Goal: Task Accomplishment & Management: Manage account settings

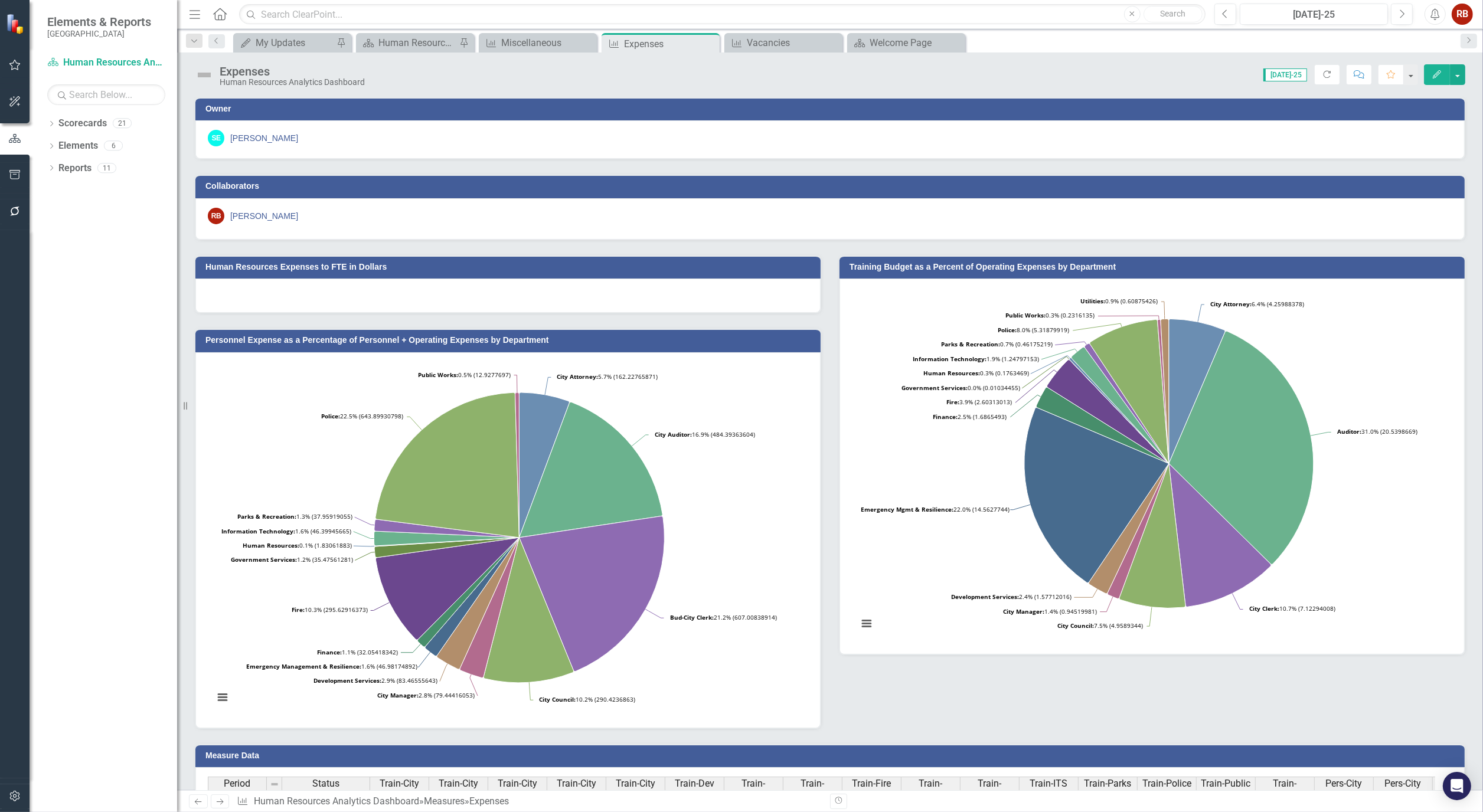
click at [1441, 72] on icon "Edit" at bounding box center [1437, 75] width 11 height 8
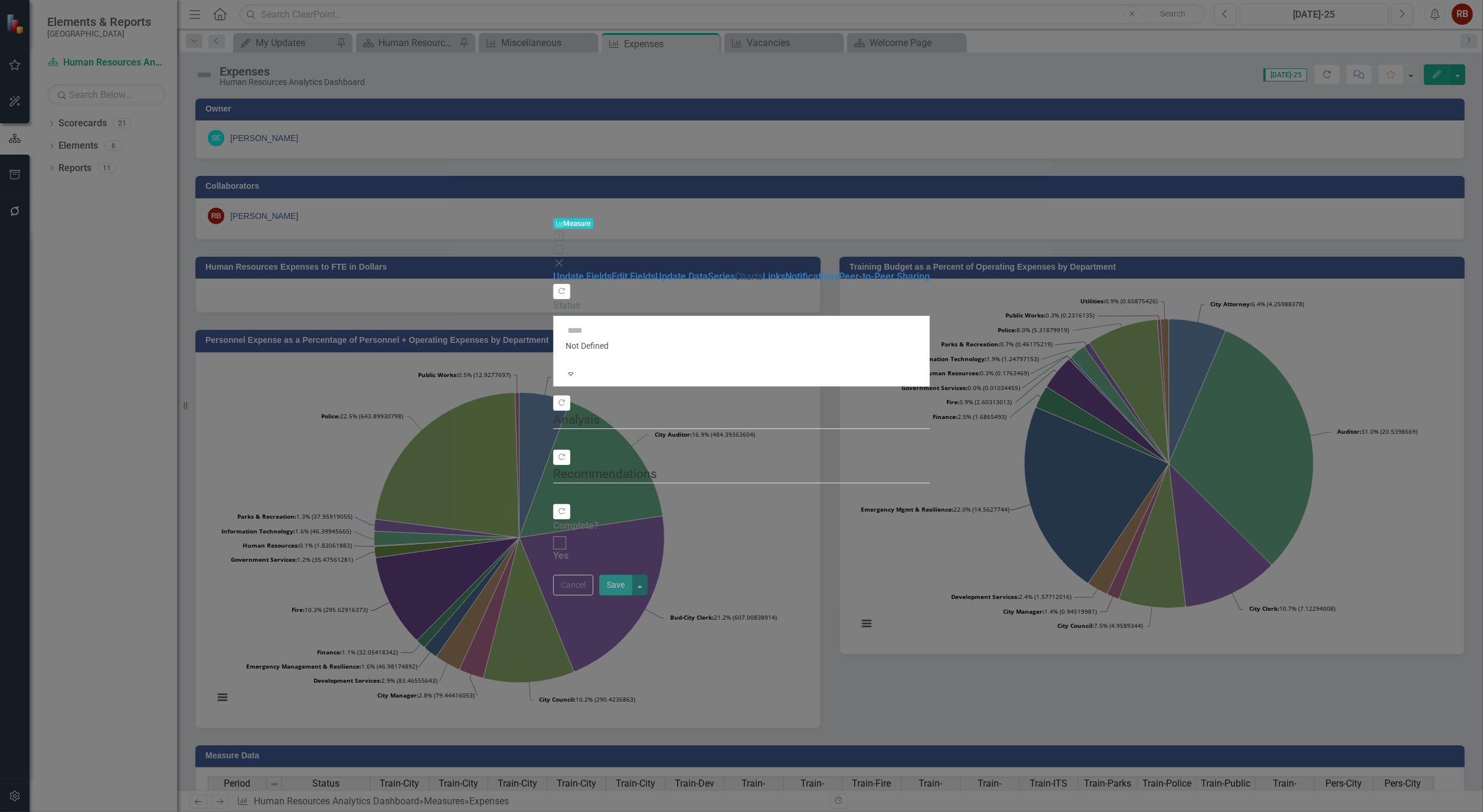
click at [735, 271] on link "Charts" at bounding box center [748, 276] width 27 height 11
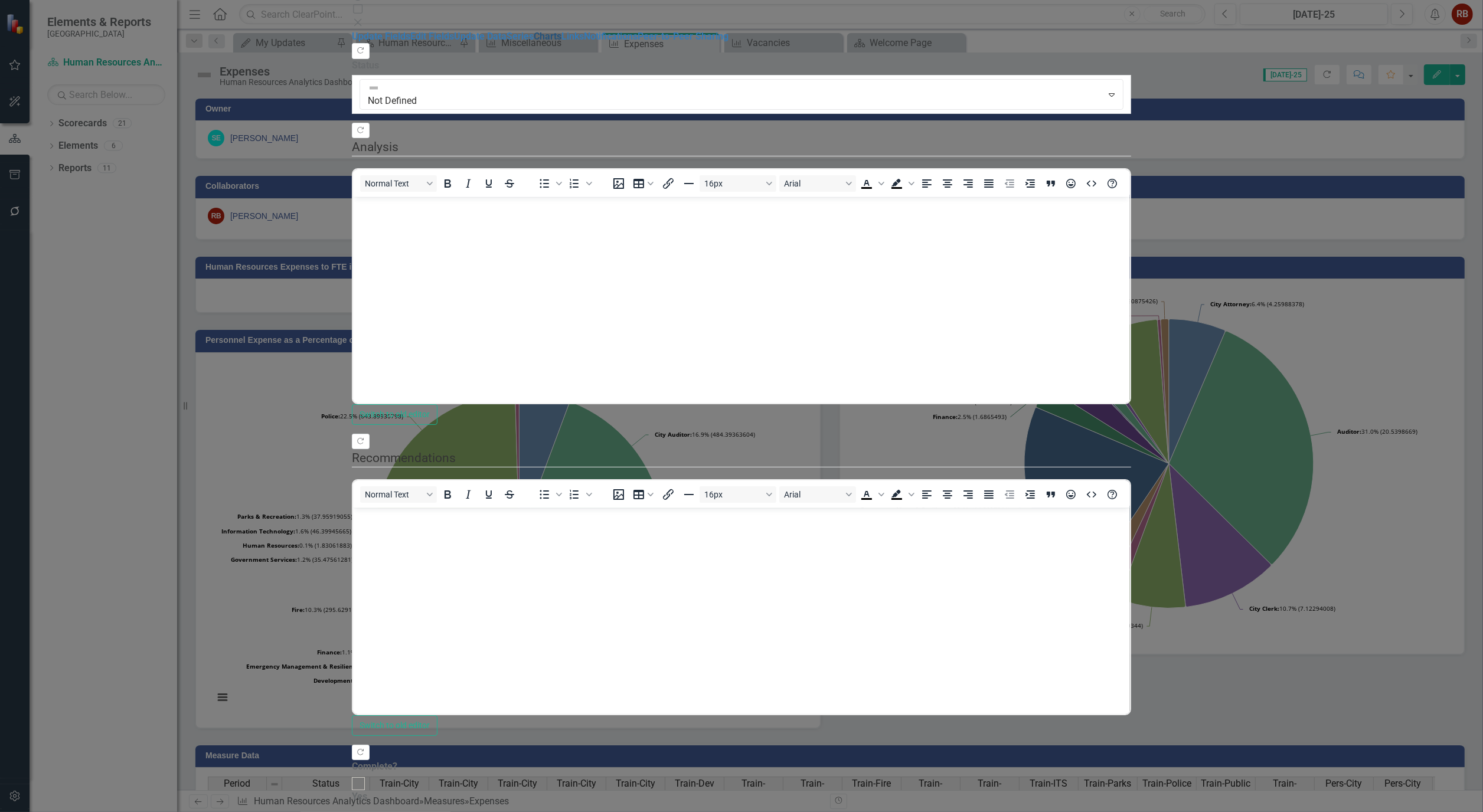
click at [533, 42] on link "Charts" at bounding box center [547, 35] width 27 height 11
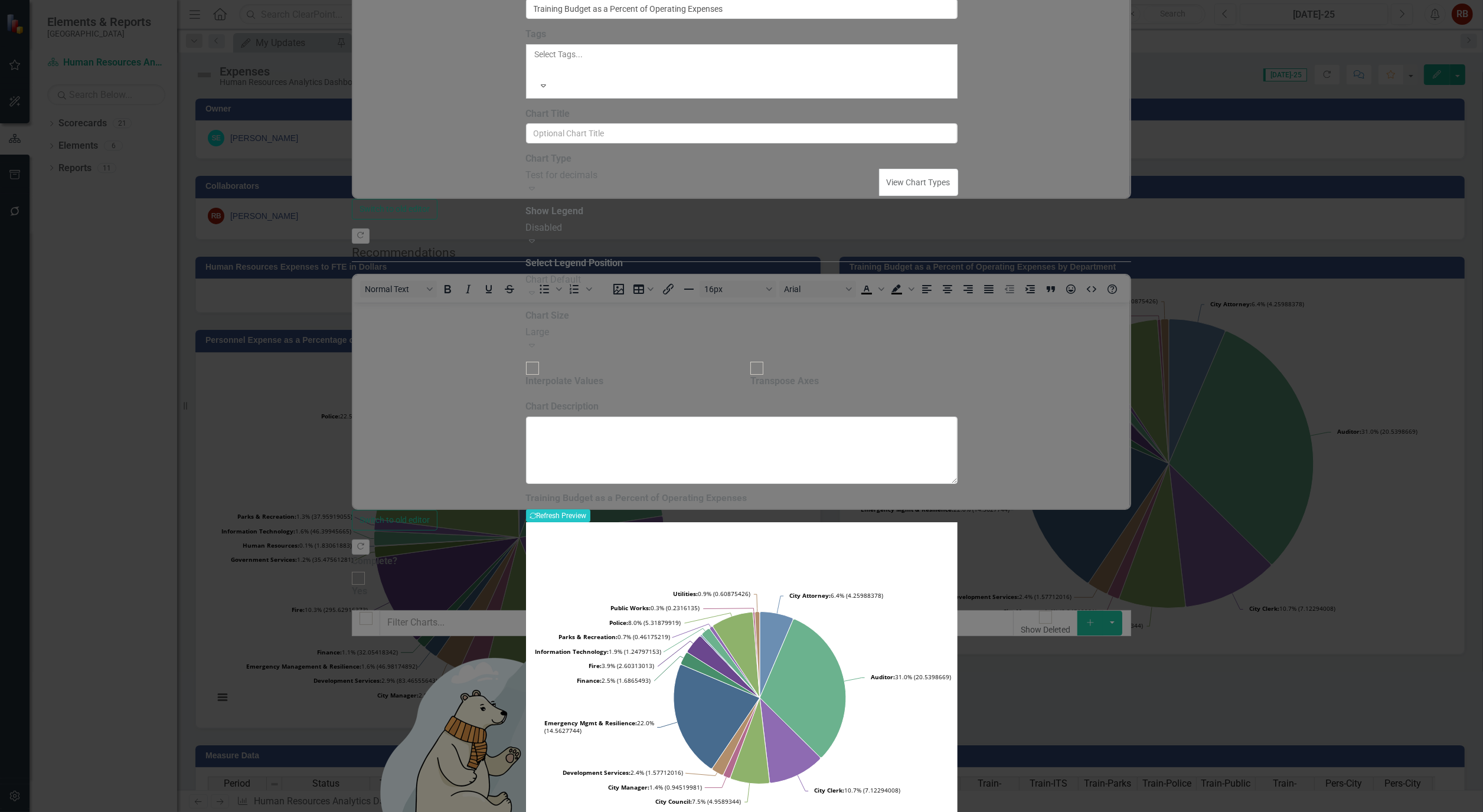
click at [538, 193] on icon "Expand" at bounding box center [532, 189] width 12 height 10
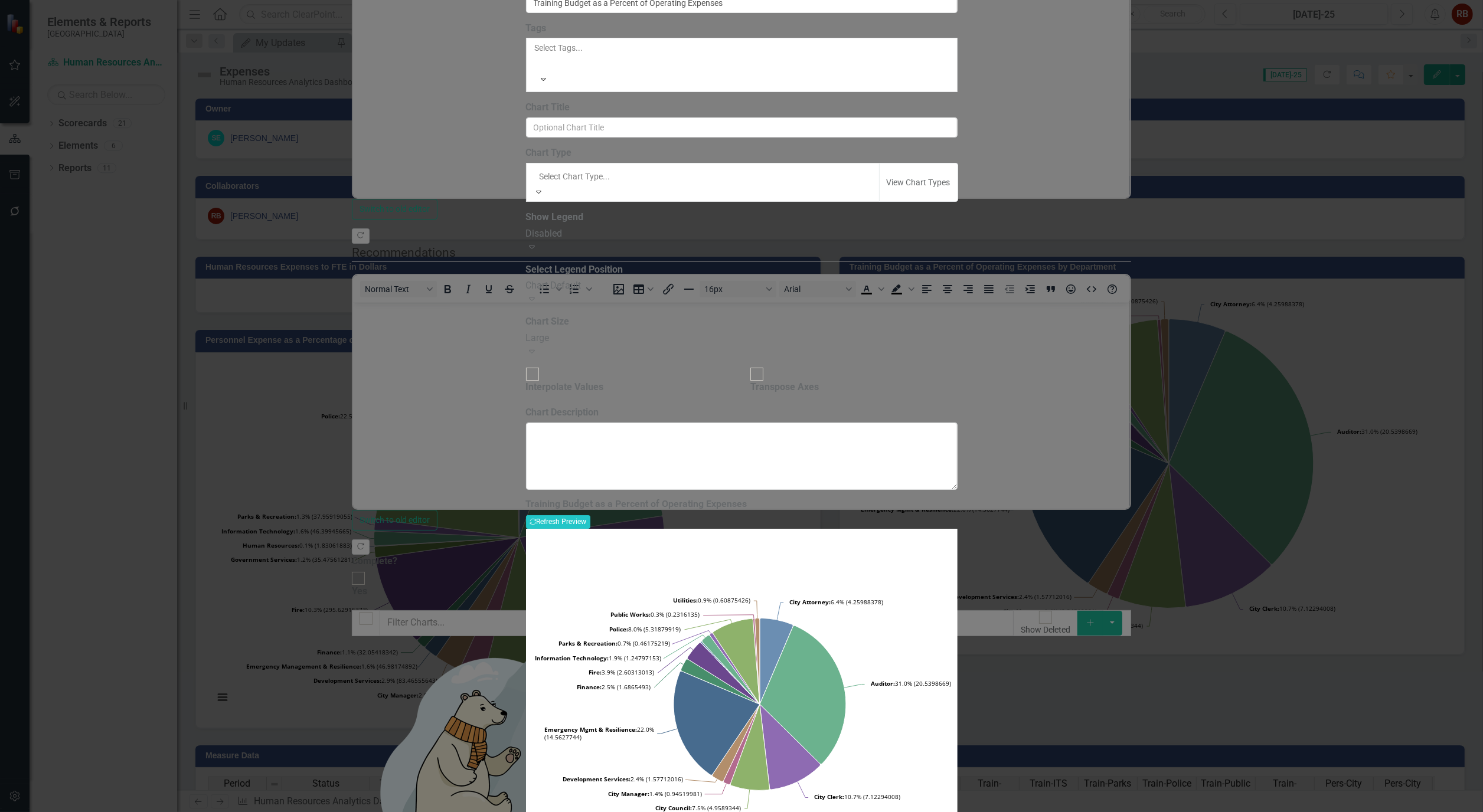
scroll to position [1200, 0]
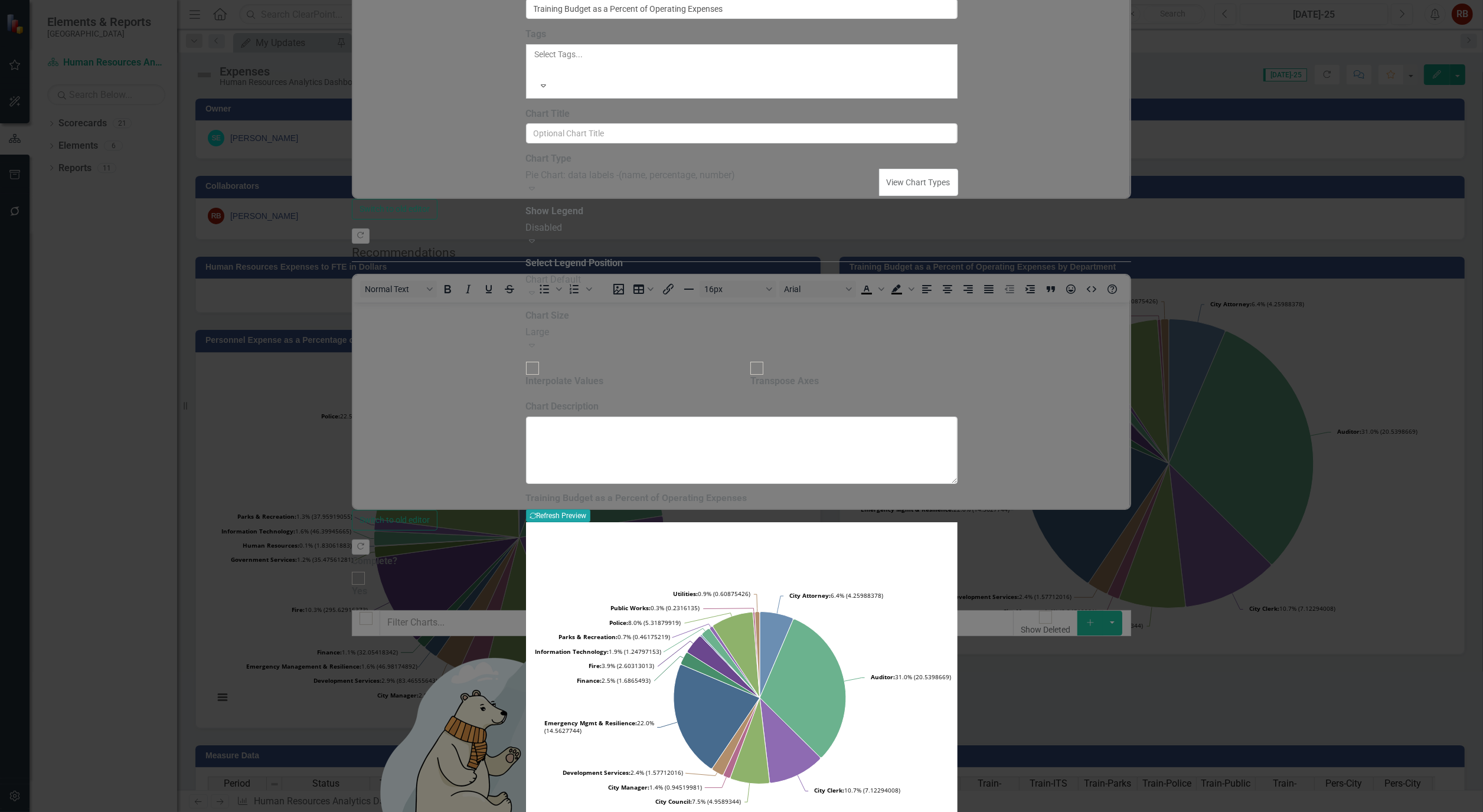
click at [590, 510] on button "Recalculate Refresh Preview" at bounding box center [559, 515] width 65 height 13
click at [880, 183] on div "Pie Chart: data labels -(name, percentage, number)" at bounding box center [703, 176] width 355 height 14
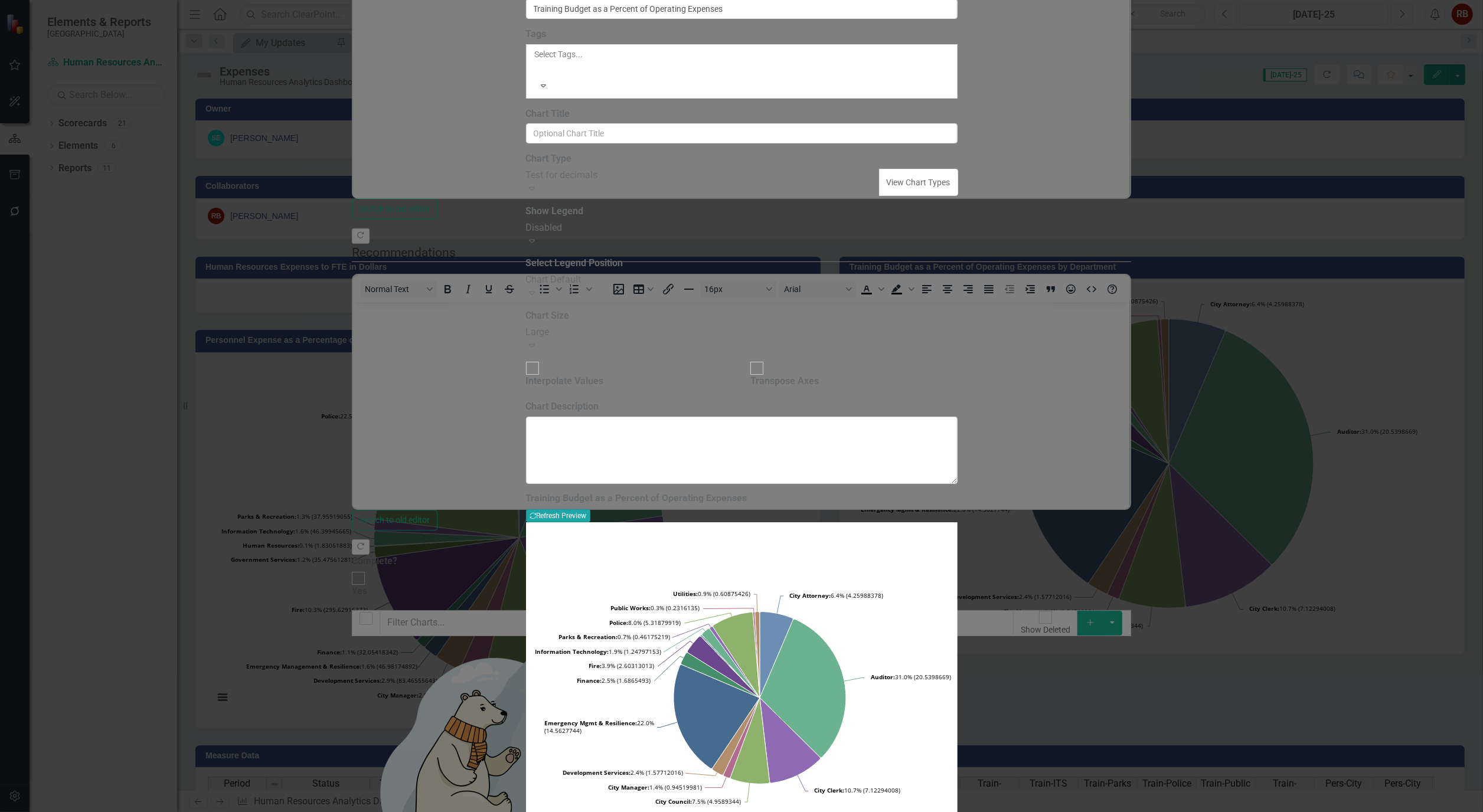
click at [590, 510] on button "Recalculate Refresh Preview" at bounding box center [559, 515] width 65 height 13
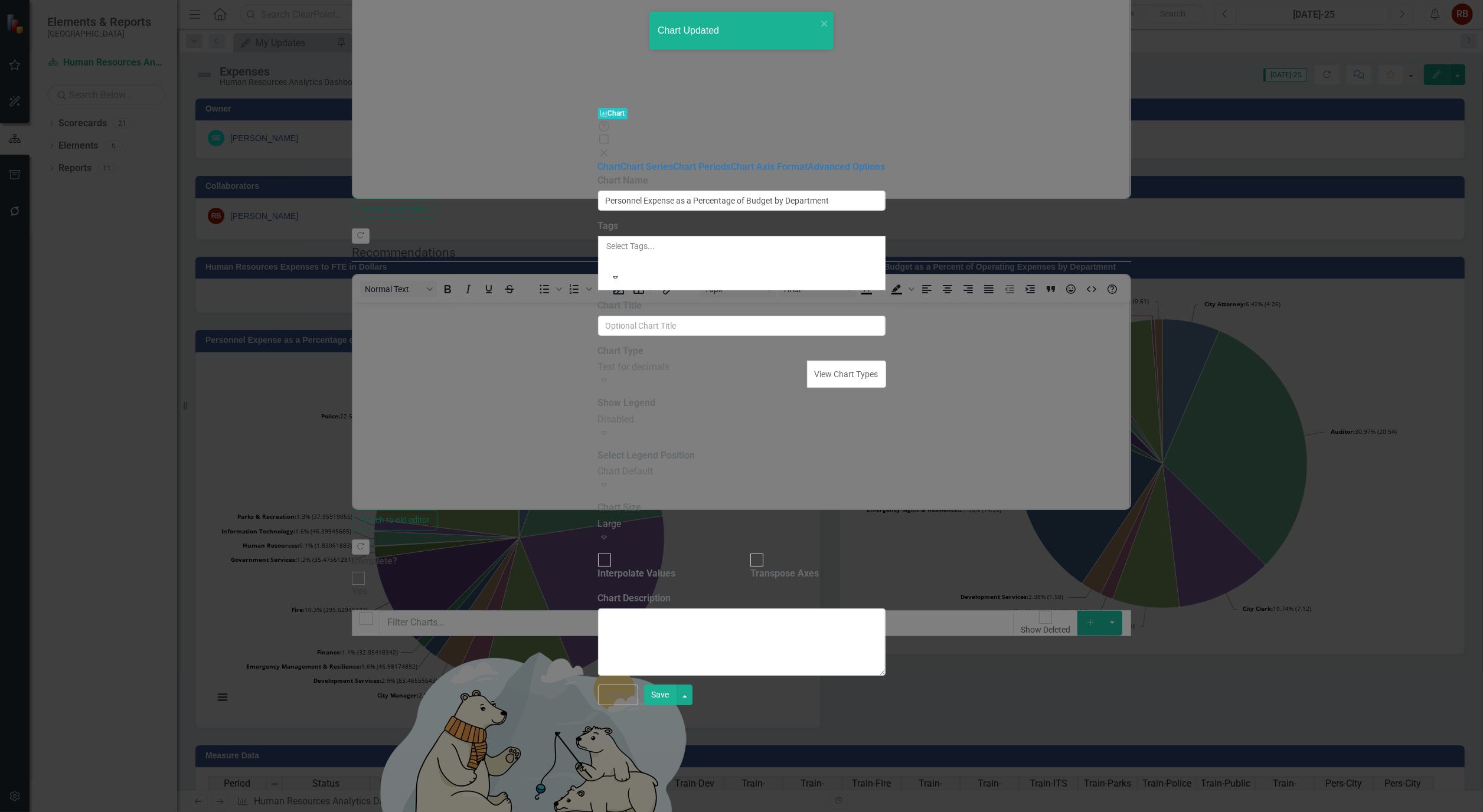
type input "Personnel Expense as a Percentage of Budget by Department"
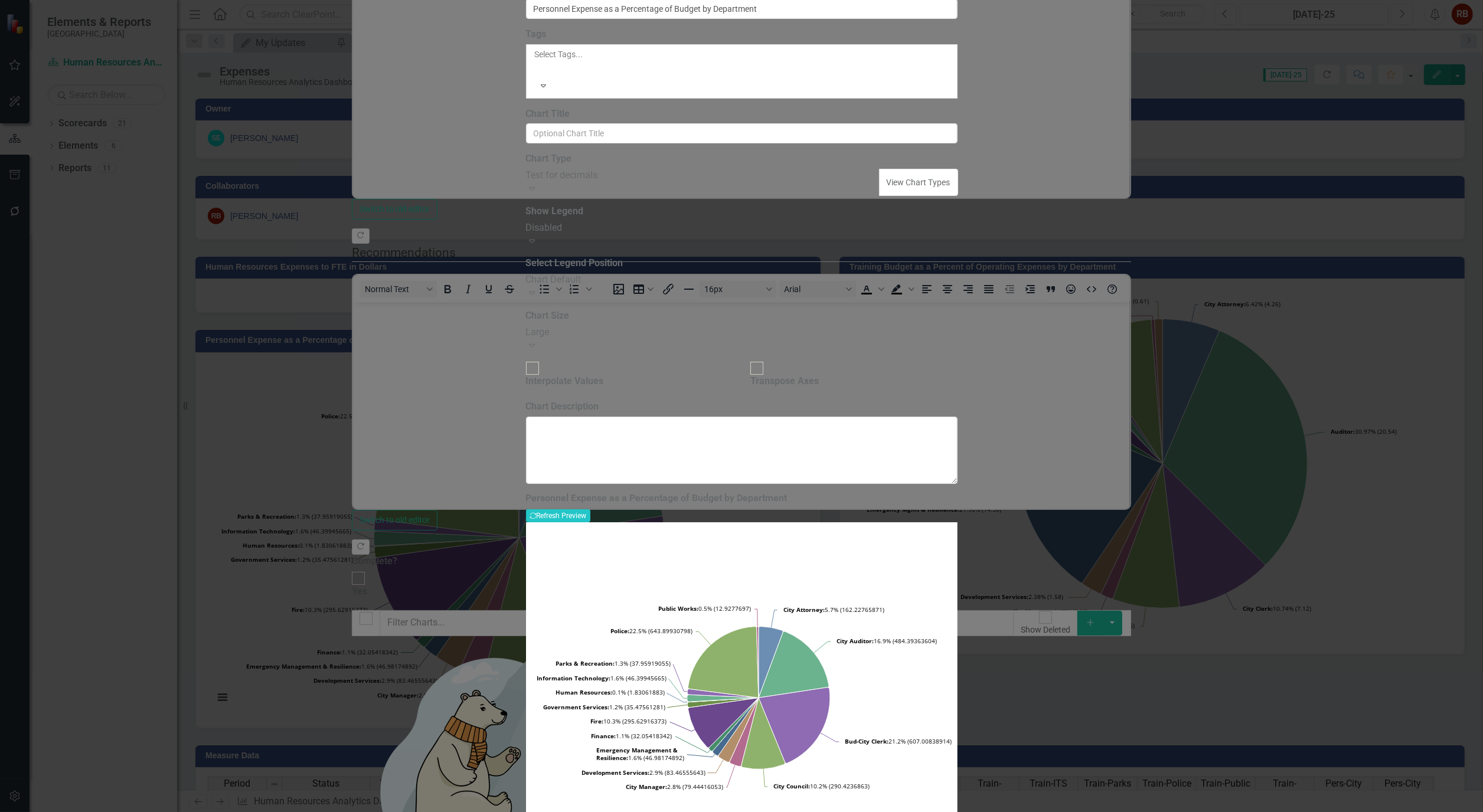
click at [538, 193] on icon "Expand" at bounding box center [532, 189] width 12 height 10
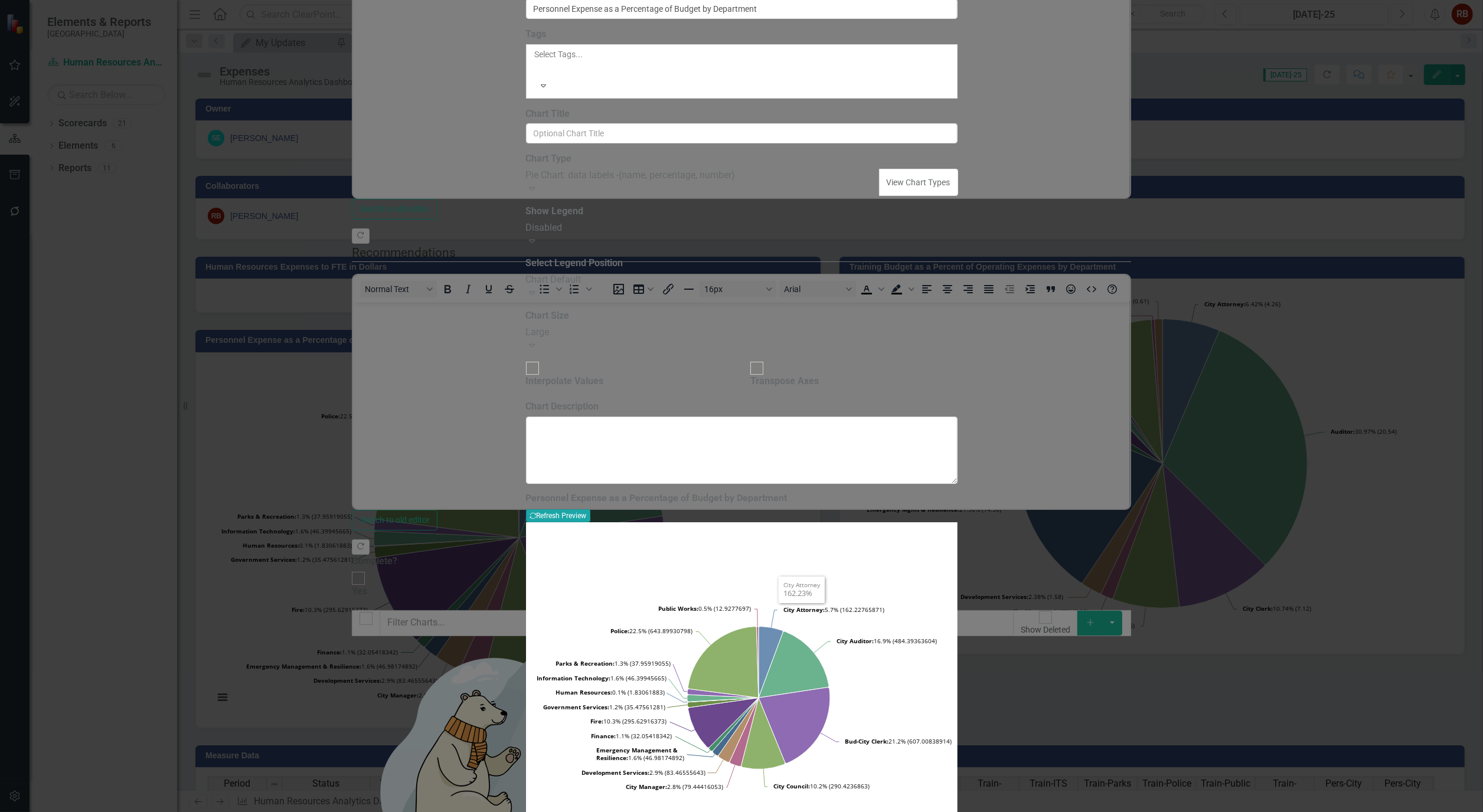
click at [590, 510] on button "Recalculate Refresh Preview" at bounding box center [559, 515] width 65 height 13
click at [538, 193] on icon "Expand" at bounding box center [532, 189] width 12 height 10
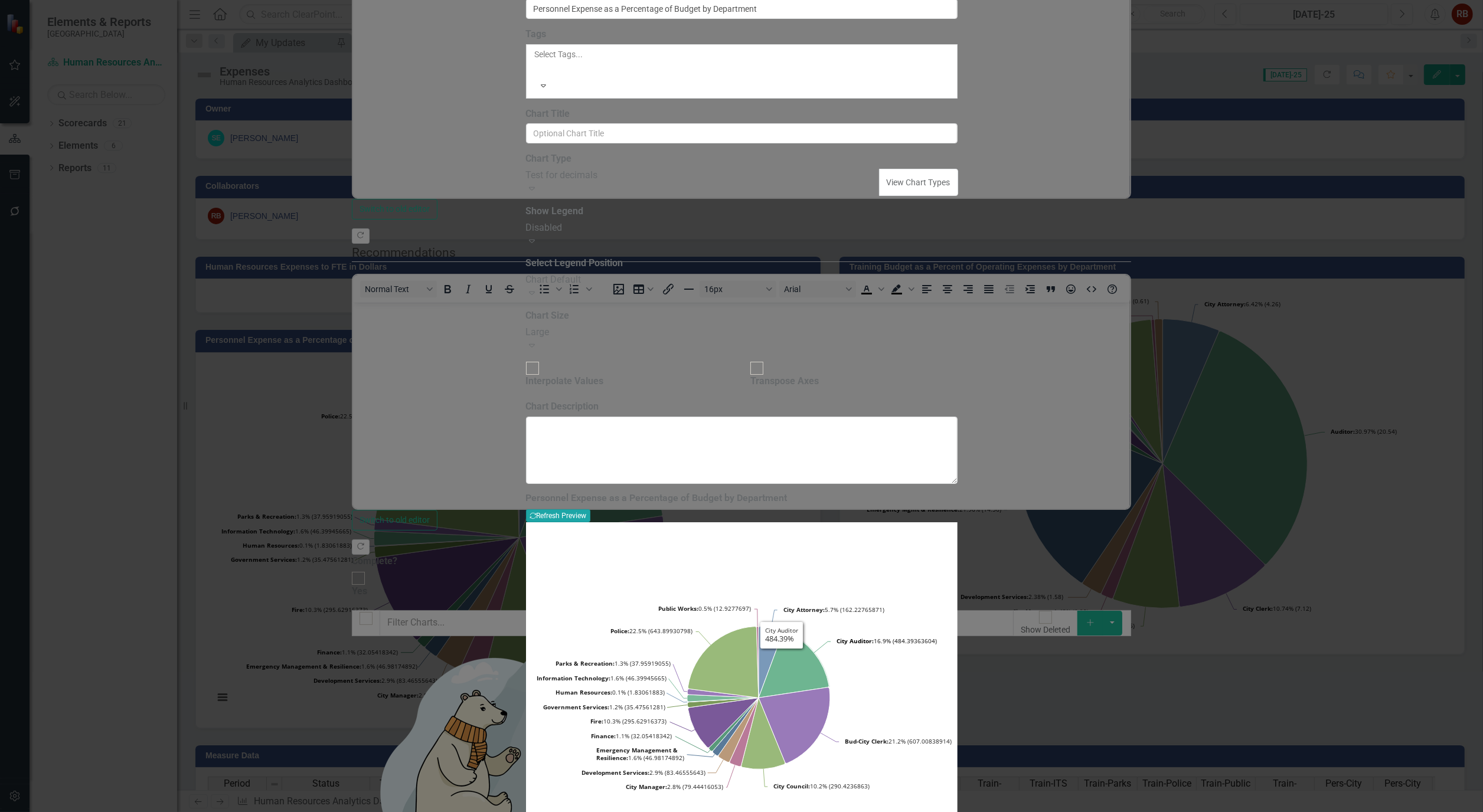
click at [590, 510] on button "Recalculate Refresh Preview" at bounding box center [559, 515] width 65 height 13
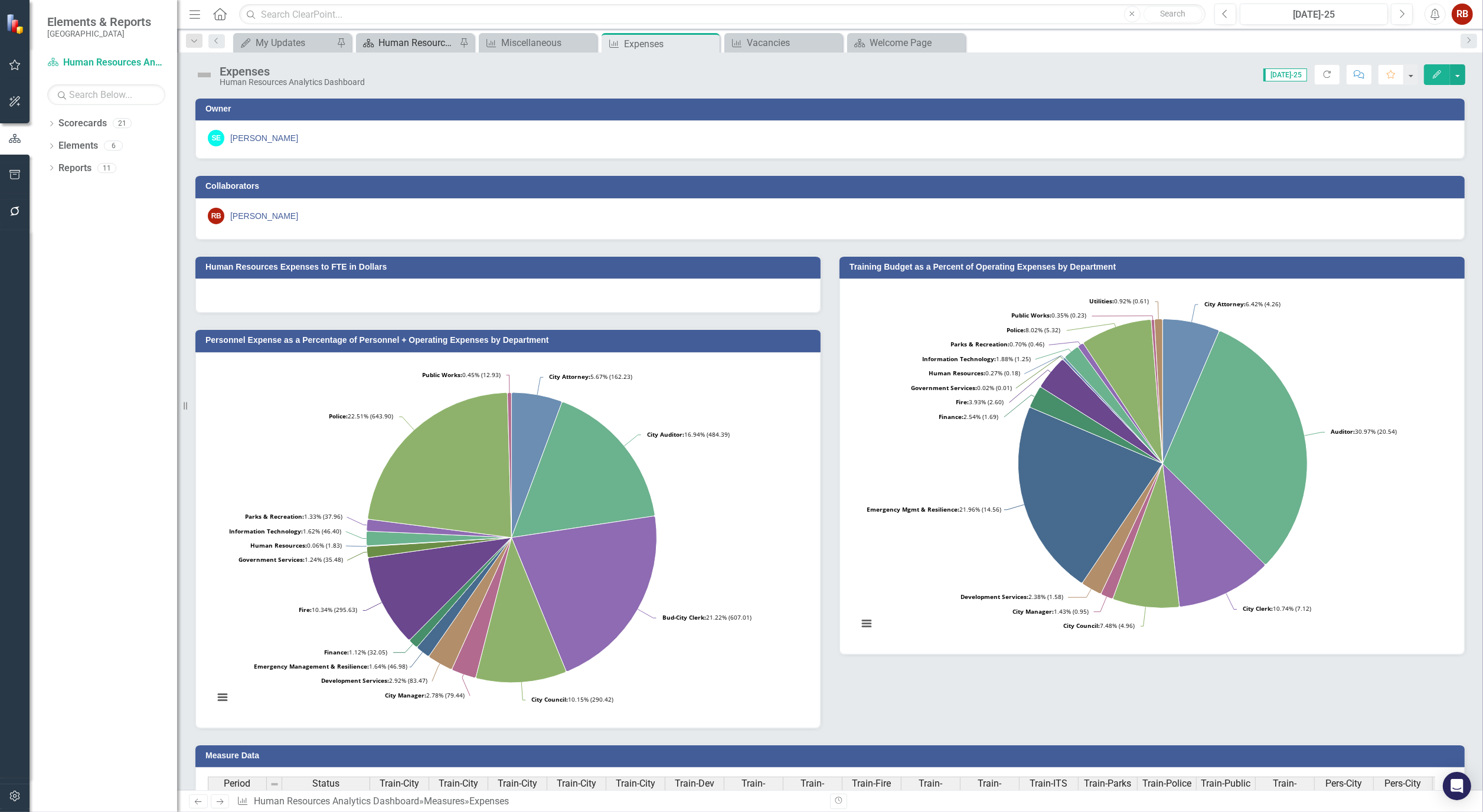
click at [408, 36] on div "Human Resources Analytics Dashboard" at bounding box center [416, 42] width 78 height 15
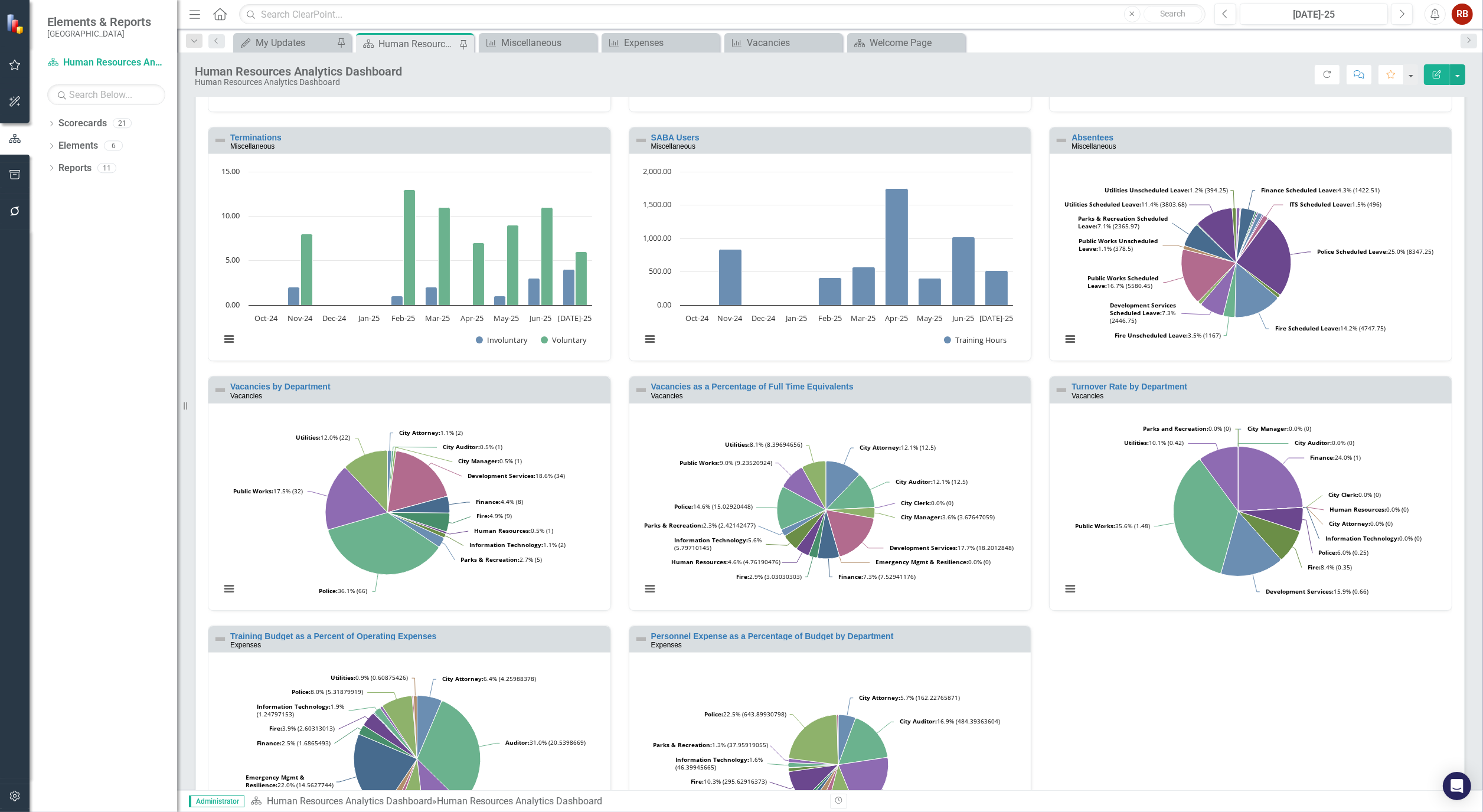
scroll to position [328, 0]
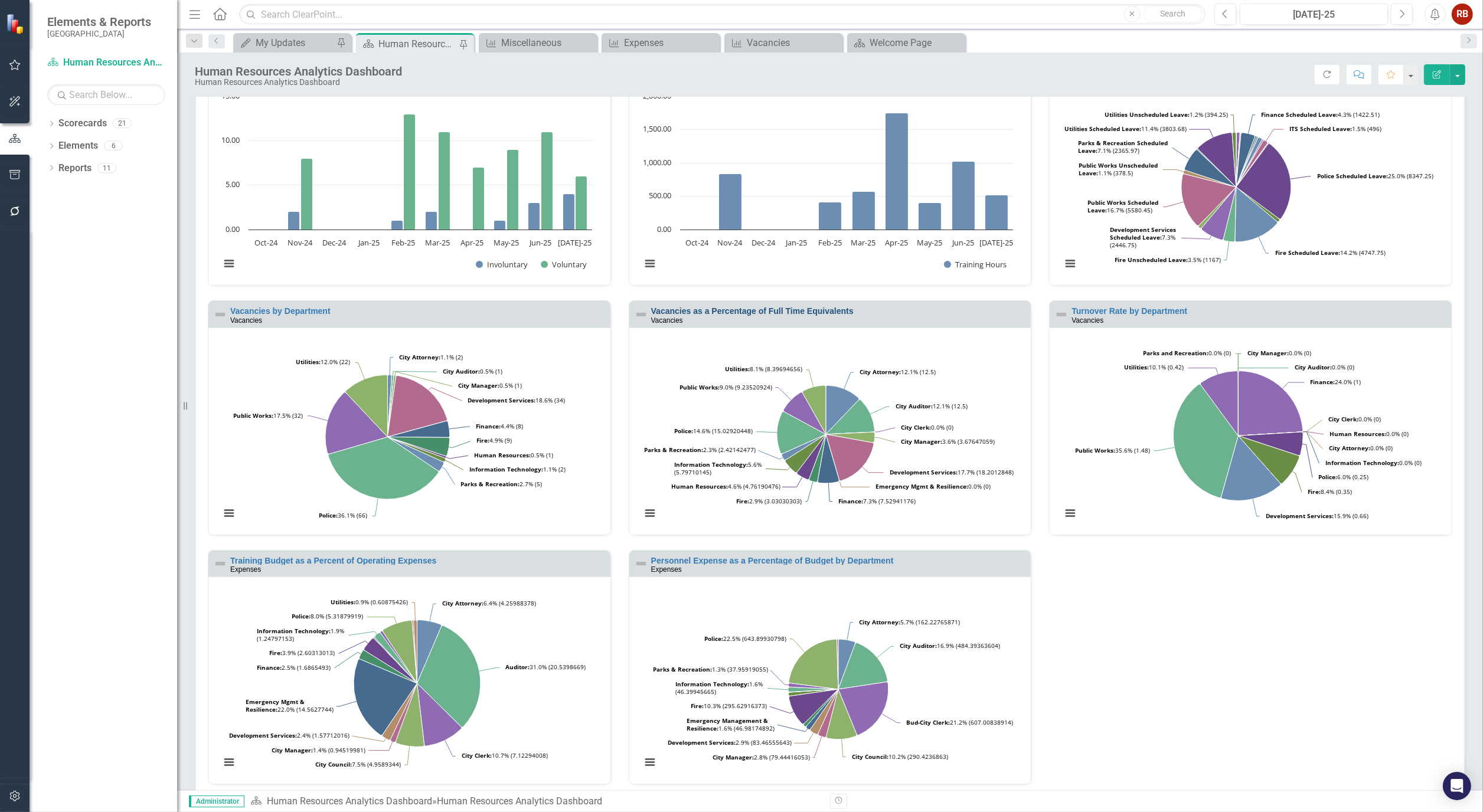
click at [743, 310] on link "Vacancies as a Percentage of Full Time Equivalents" at bounding box center [752, 311] width 202 height 10
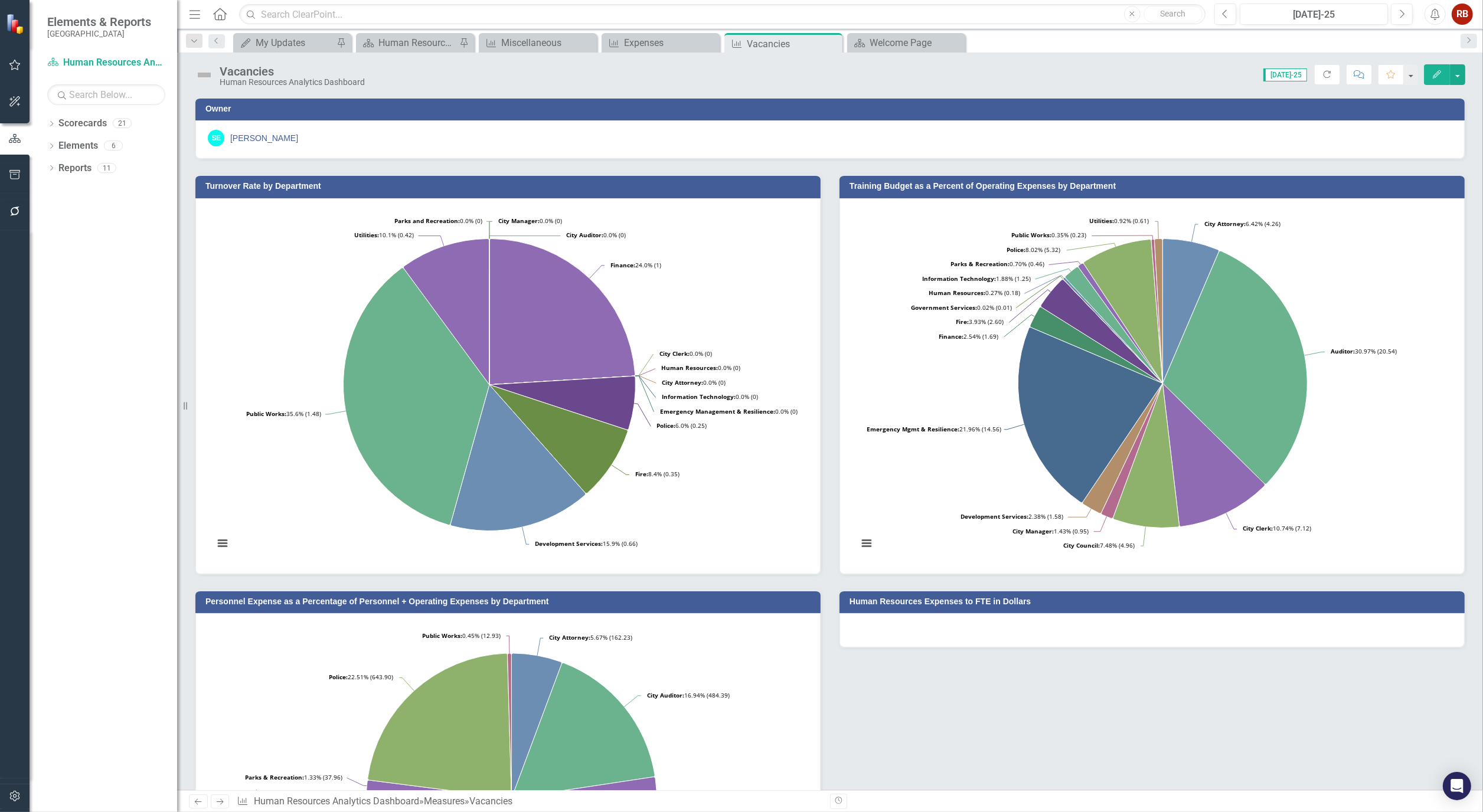
click at [1435, 72] on icon "Edit" at bounding box center [1437, 75] width 11 height 8
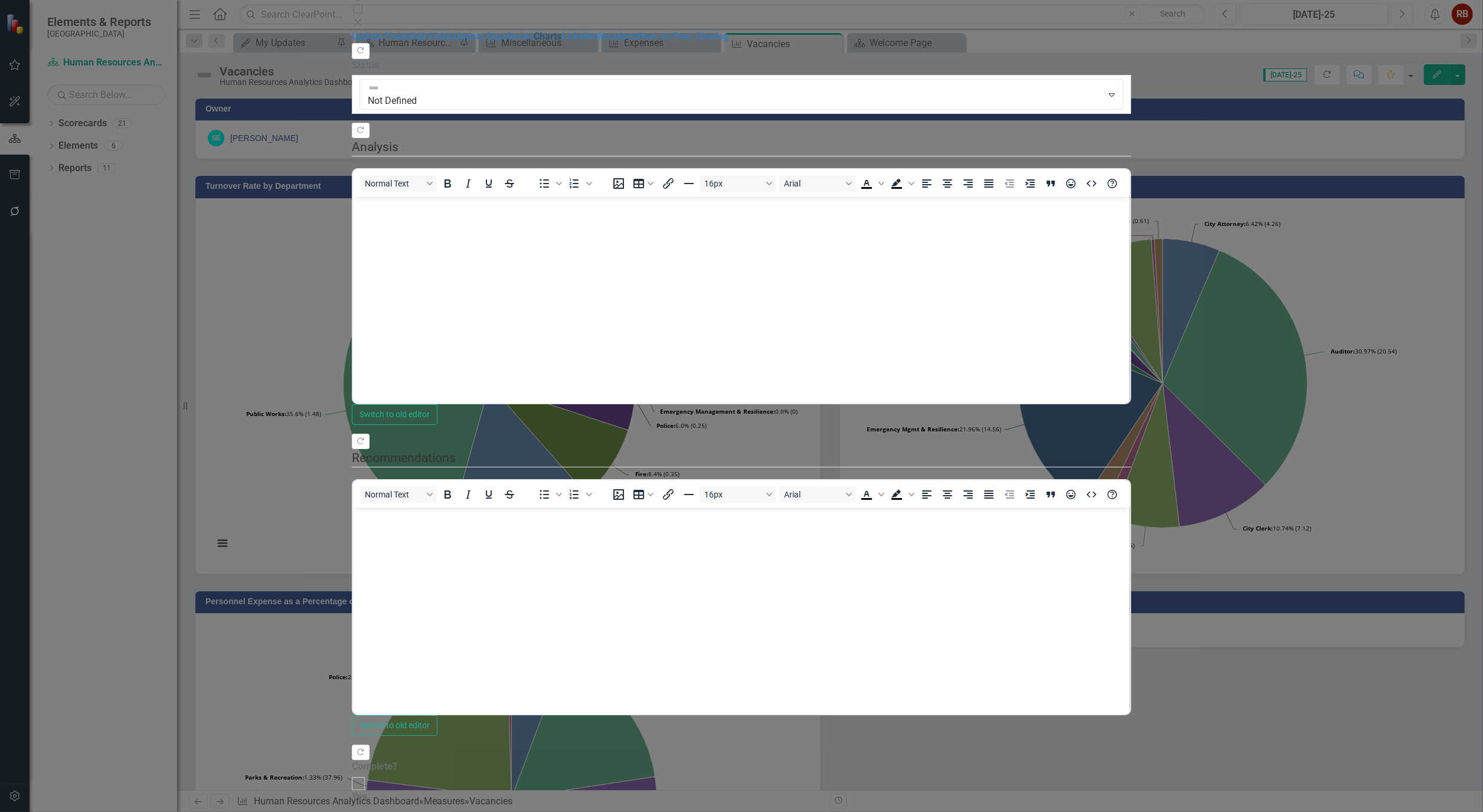
click at [533, 42] on link "Charts" at bounding box center [547, 35] width 27 height 11
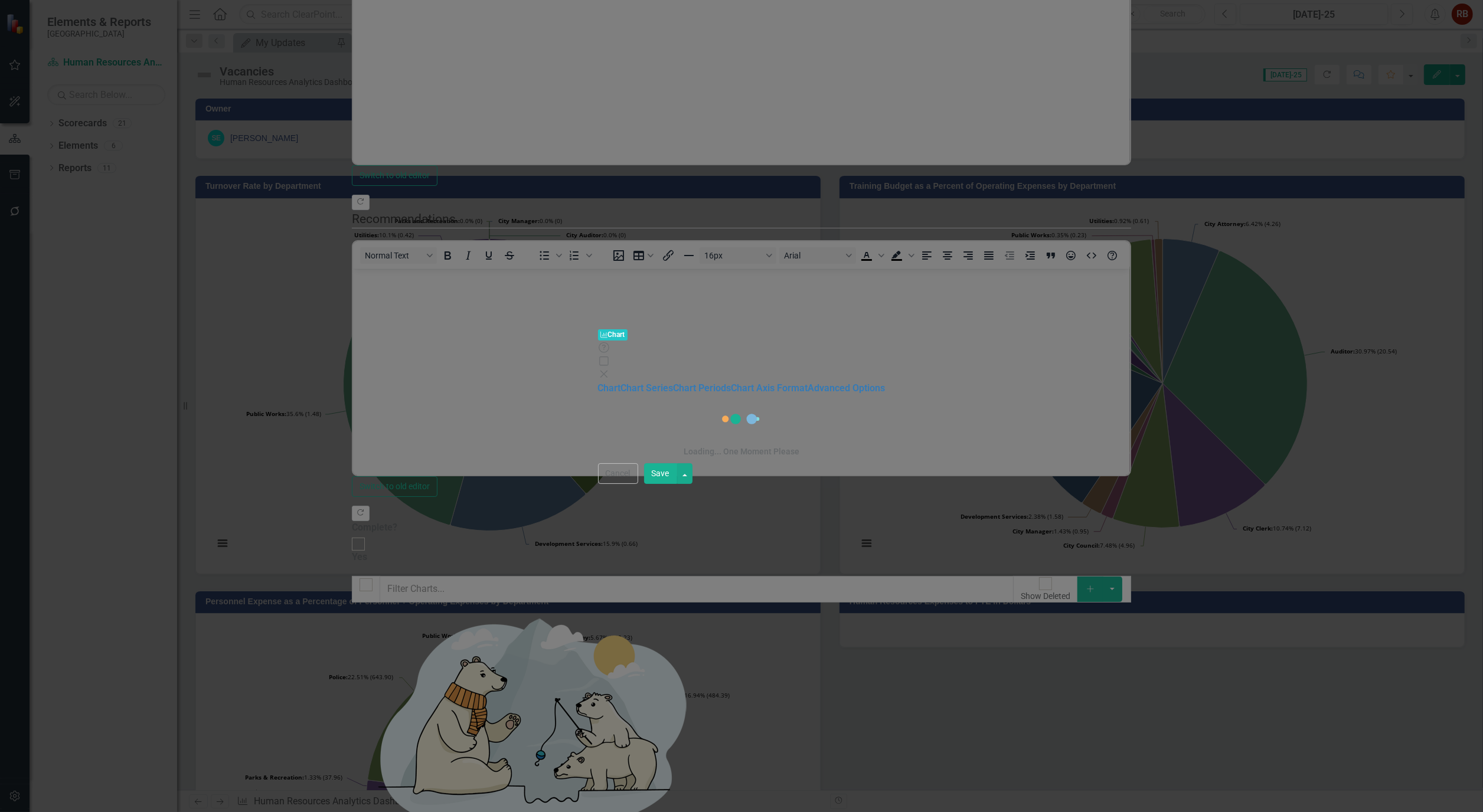
click at [624, 123] on div "Charts Chart Help Maximize Close Chart Chart Series Chart Periods Chart Axis Fo…" at bounding box center [742, 406] width 1483 height 812
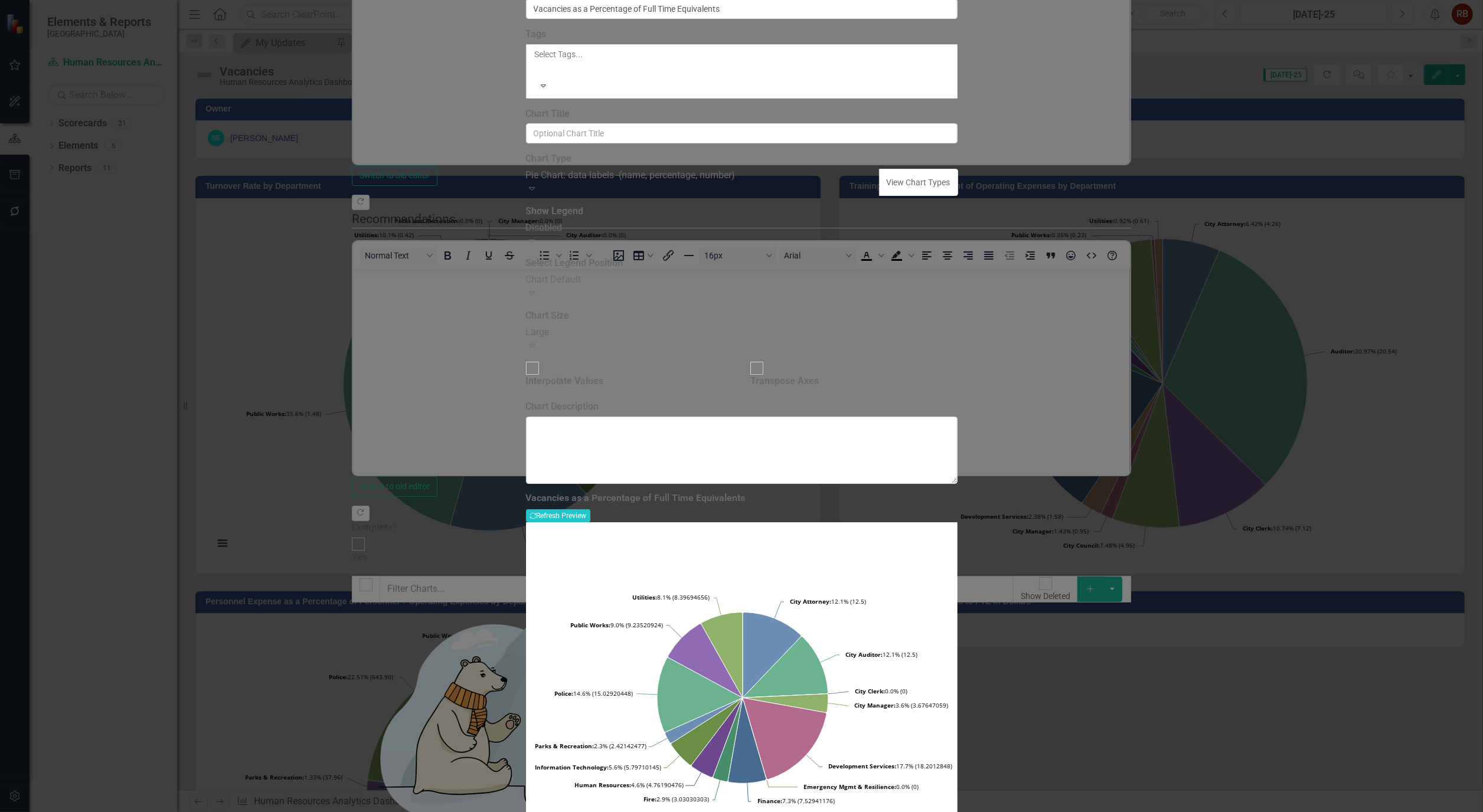
click at [538, 193] on icon "Expand" at bounding box center [532, 189] width 12 height 10
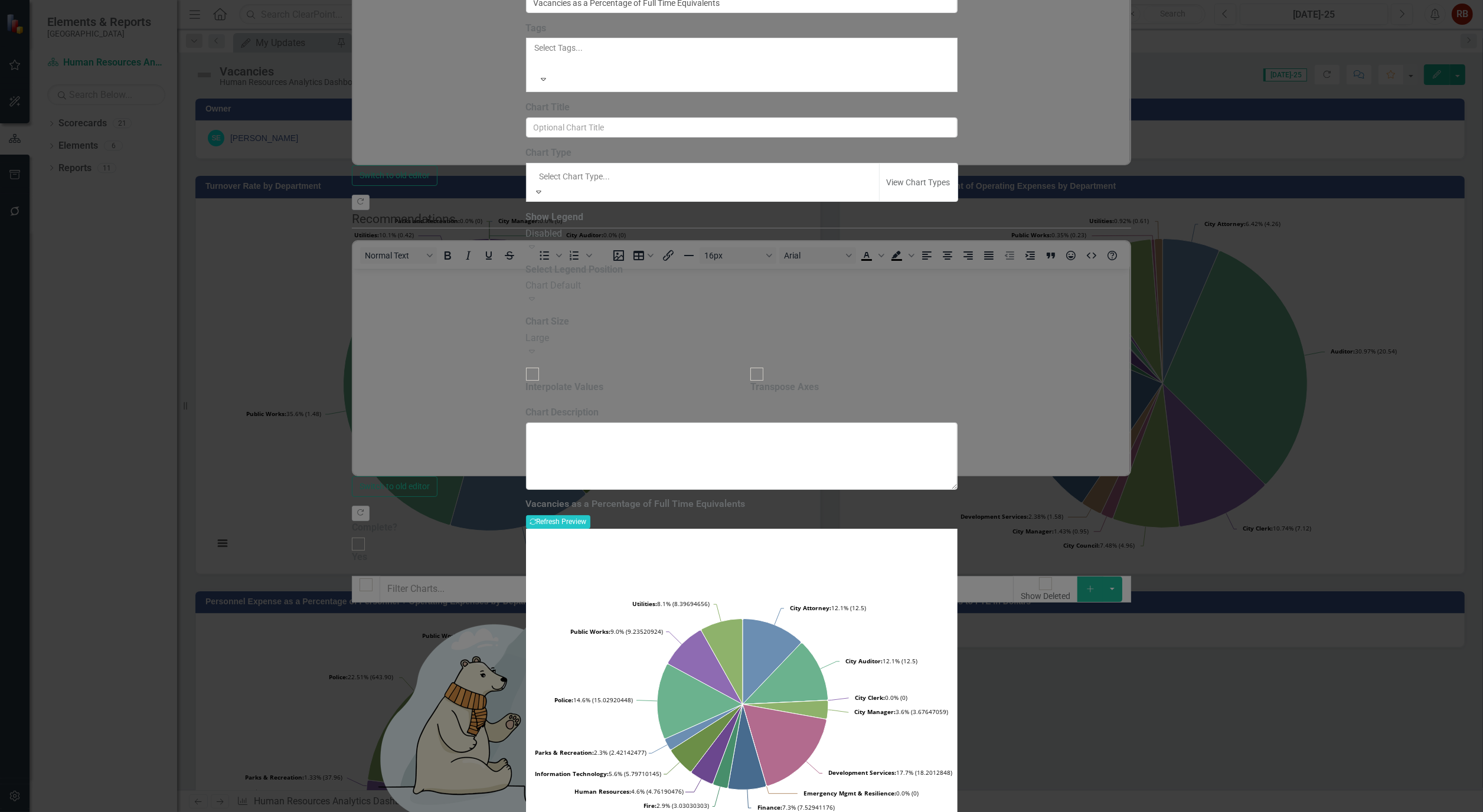
scroll to position [1200, 0]
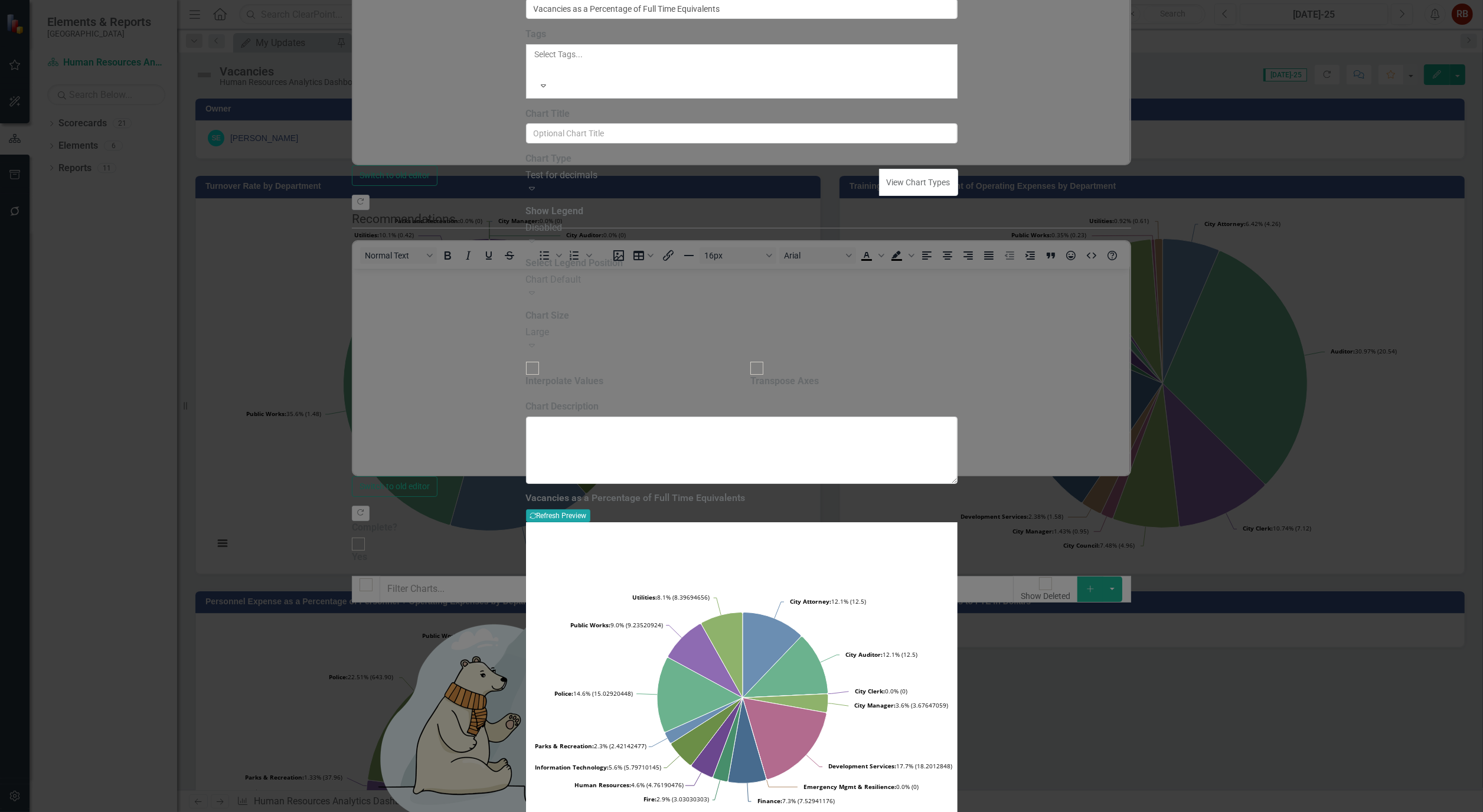
click at [590, 510] on button "Recalculate Refresh Preview" at bounding box center [559, 515] width 65 height 13
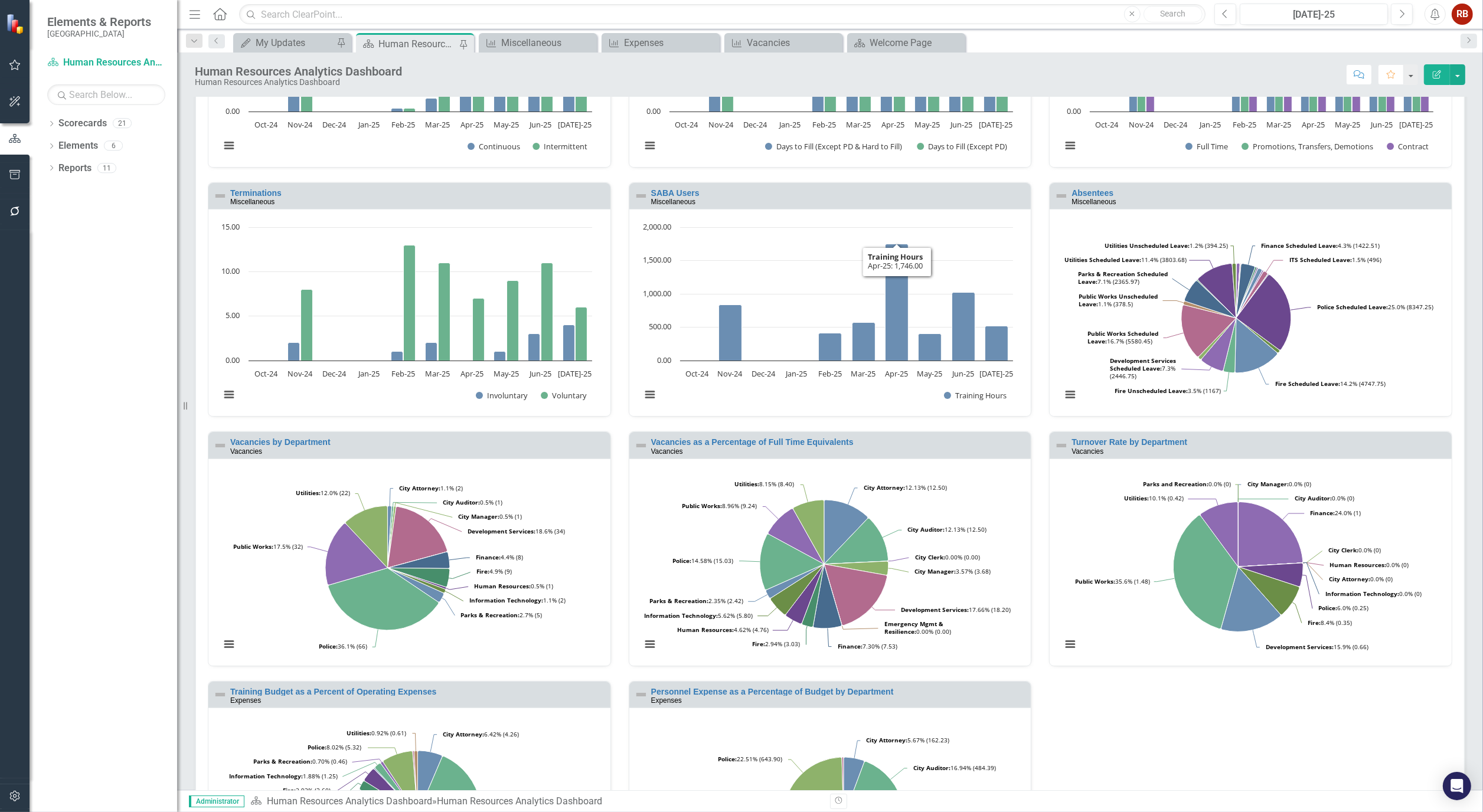
scroll to position [391, 0]
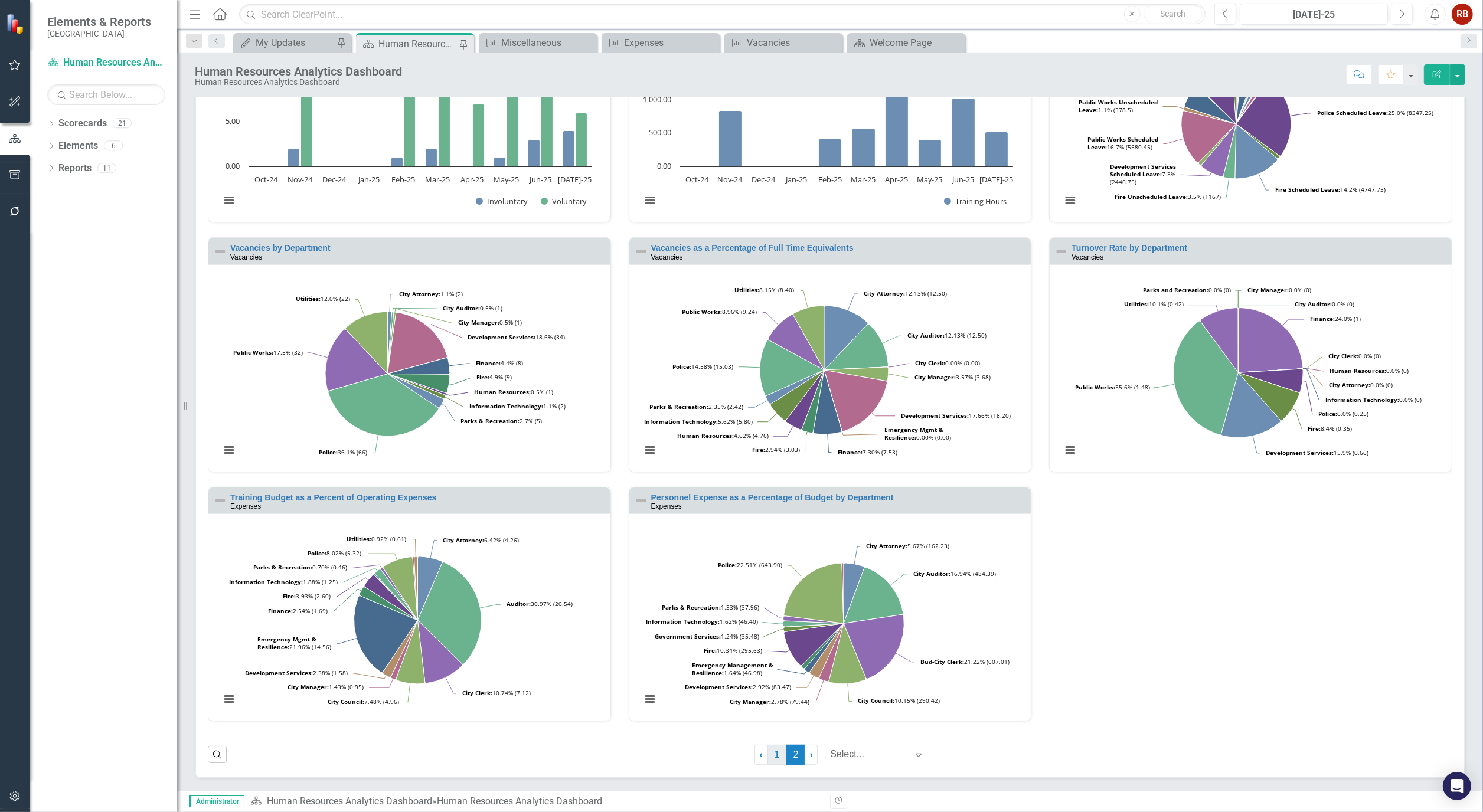
click at [768, 760] on link "1" at bounding box center [777, 755] width 19 height 20
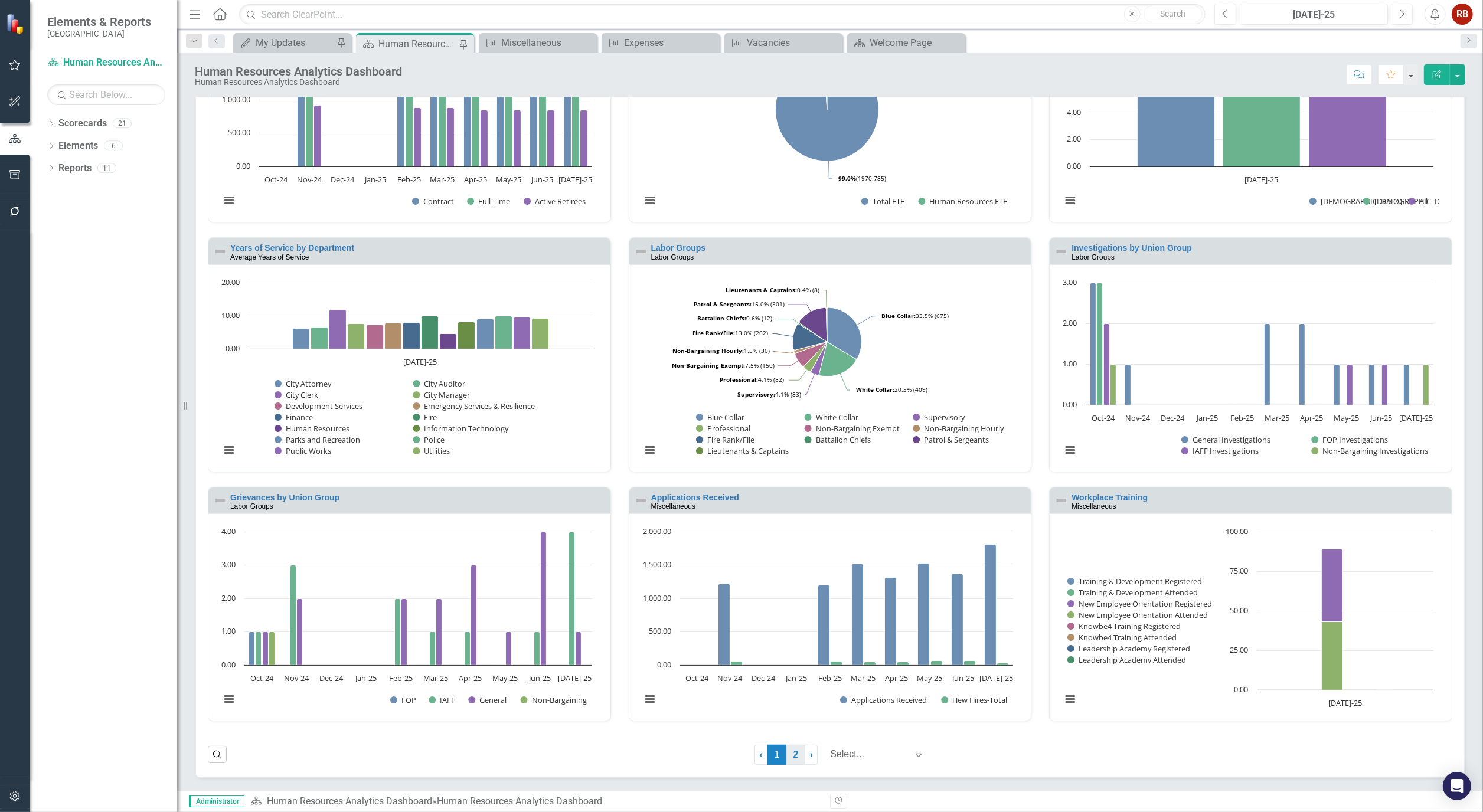
click at [790, 758] on link "2" at bounding box center [796, 755] width 19 height 20
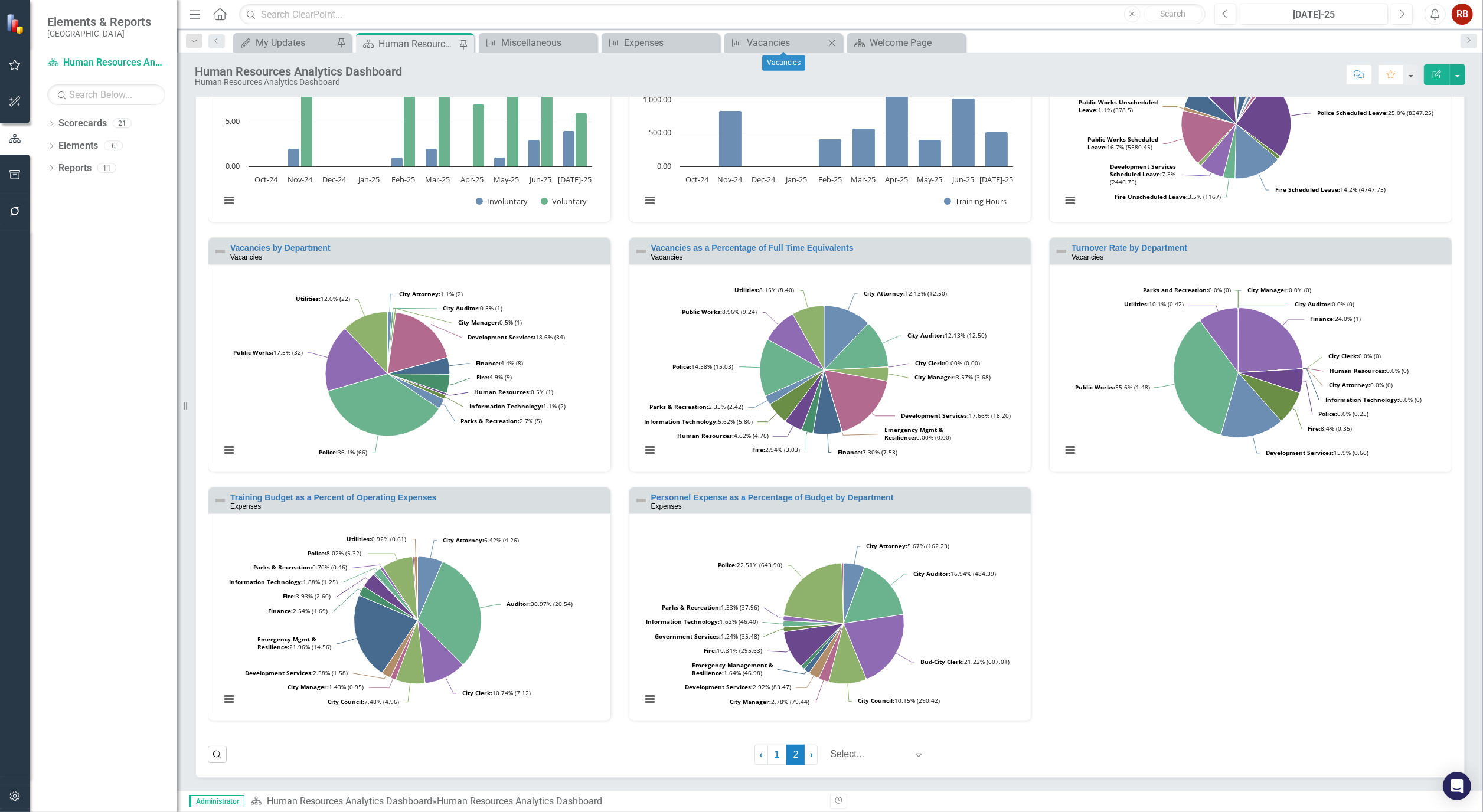
click at [831, 40] on icon "Close" at bounding box center [832, 43] width 12 height 10
click at [711, 41] on icon "Close" at bounding box center [709, 43] width 12 height 10
click at [587, 43] on icon "Close" at bounding box center [586, 43] width 12 height 10
